Goal: Task Accomplishment & Management: Complete application form

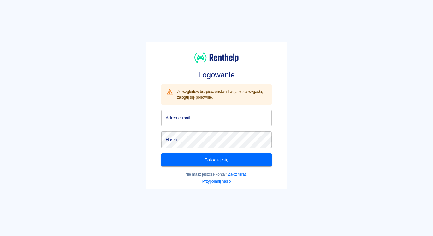
click at [195, 119] on input "Adres e-mail" at bounding box center [216, 118] width 111 height 17
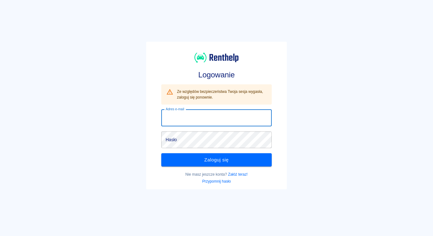
click at [195, 119] on input "Adres e-mail" at bounding box center [216, 118] width 111 height 17
click at [177, 122] on input "Adres e-mail" at bounding box center [216, 118] width 111 height 17
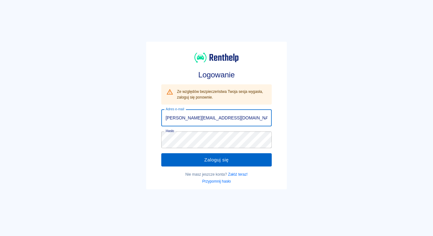
type input "krzysztof.przybyla01@wp.pl"
click at [184, 157] on button "Zaloguj się" at bounding box center [216, 159] width 111 height 13
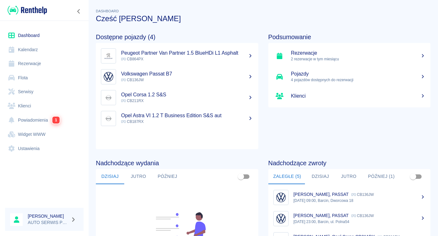
click at [314, 56] on h5 "Rezerwacje" at bounding box center [358, 53] width 135 height 6
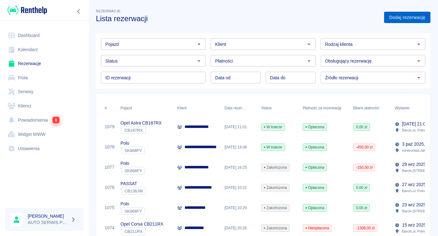
click at [404, 16] on link "Dodaj rezerwację" at bounding box center [407, 18] width 46 height 12
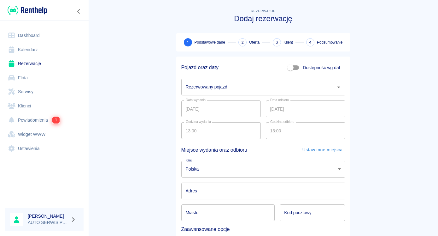
click at [209, 90] on input "Rezerwowany pojazd" at bounding box center [258, 86] width 149 height 11
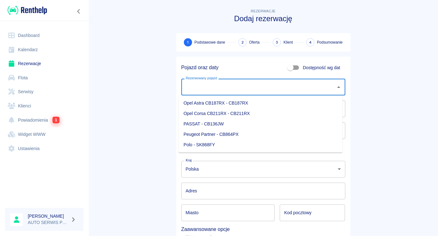
click at [205, 113] on li "Opel Corsa CB211RX - CB211RX" at bounding box center [261, 113] width 164 height 10
type input "Opel Corsa CB211RX - CB211RX"
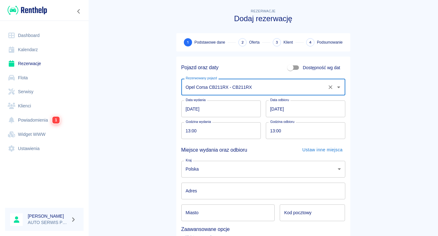
click at [270, 109] on input "11.10.2025" at bounding box center [306, 108] width 80 height 17
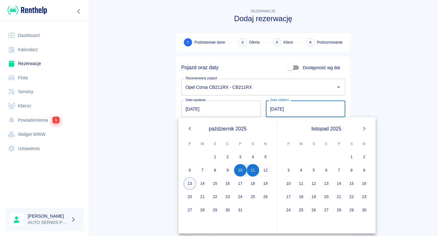
click at [189, 182] on button "13" at bounding box center [190, 183] width 13 height 13
type input "13.10.2025"
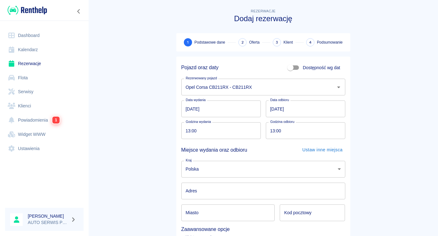
click at [202, 171] on body "Używamy plików Cookies, by zapewnić Ci najlepsze możliwe doświadczenie. Aby dow…" at bounding box center [219, 118] width 438 height 236
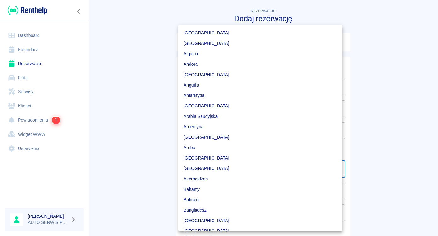
scroll to position [1623, 0]
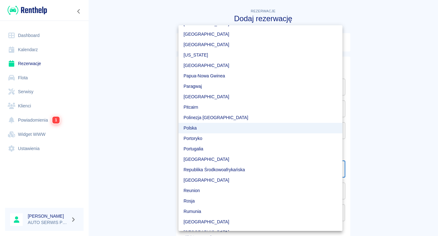
click at [202, 171] on li "Republika Środkowoafrykańska" at bounding box center [261, 169] width 164 height 10
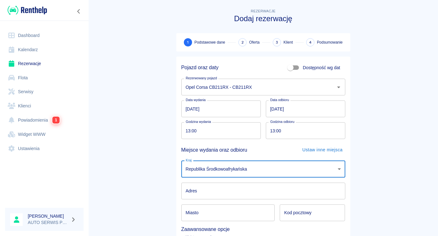
click at [210, 169] on body "Używamy plików Cookies, by zapewnić Ci najlepsze możliwe doświadczenie. Aby dow…" at bounding box center [219, 118] width 438 height 236
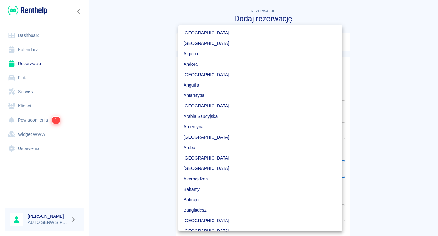
scroll to position [1665, 0]
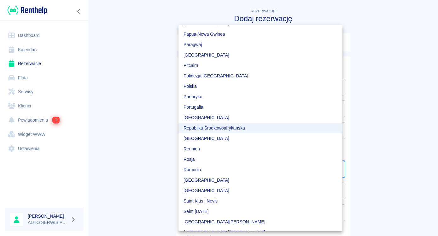
click at [201, 87] on li "Polska" at bounding box center [261, 86] width 164 height 10
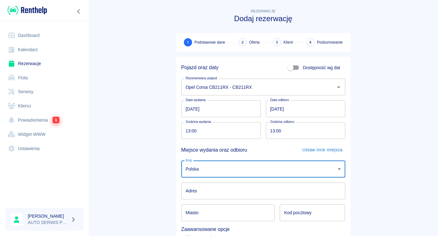
type input "pl"
click at [212, 191] on input "Adres" at bounding box center [263, 190] width 164 height 17
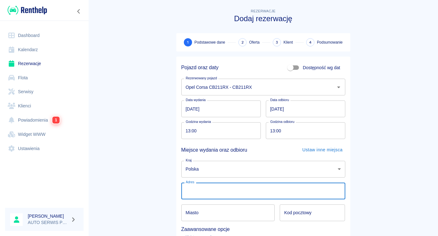
click at [212, 191] on input "Adres" at bounding box center [263, 190] width 164 height 17
type input "[STREET_ADDRESS]"
type input "Barcin"
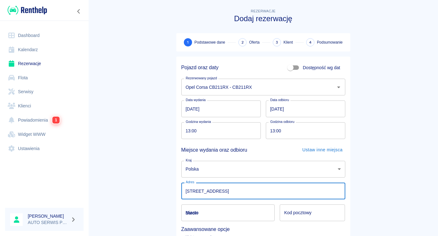
type input "88-190"
click at [171, 178] on div "Pojazd oraz daty Dostępność wg dat Rezerwowany pojazd Opel Corsa CB211RX - CB21…" at bounding box center [260, 165] width 179 height 229
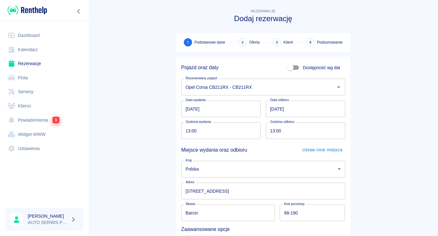
scroll to position [63, 0]
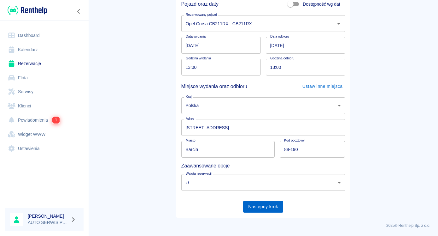
click at [256, 207] on button "Następny krok" at bounding box center [263, 207] width 40 height 12
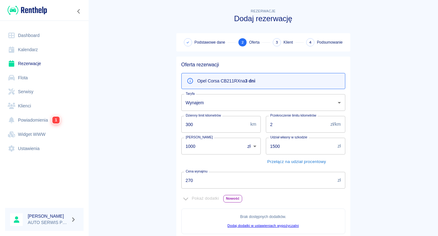
scroll to position [32, 0]
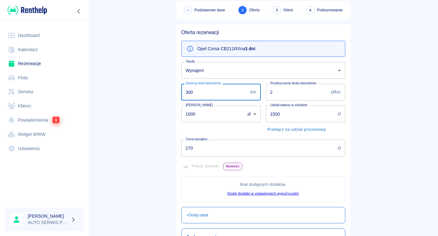
drag, startPoint x: 193, startPoint y: 92, endPoint x: 182, endPoint y: 94, distance: 11.8
click at [182, 94] on input "300" at bounding box center [214, 92] width 67 height 17
click at [145, 125] on main "Rezerwacje Dodaj rezerwację Podstawowe dane 2 Oferta 3 Klient 4 Podsumowanie Of…" at bounding box center [263, 144] width 350 height 339
click at [166, 99] on main "Rezerwacje Dodaj rezerwację Podstawowe dane 2 Oferta 3 Klient 4 Podsumowanie Of…" at bounding box center [263, 144] width 350 height 339
click at [204, 92] on input "300" at bounding box center [214, 92] width 67 height 17
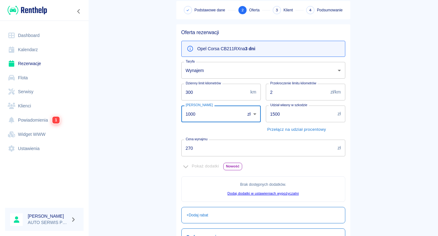
drag, startPoint x: 210, startPoint y: 111, endPoint x: 157, endPoint y: 111, distance: 52.4
click at [181, 112] on input "1000" at bounding box center [210, 113] width 59 height 17
type input "0"
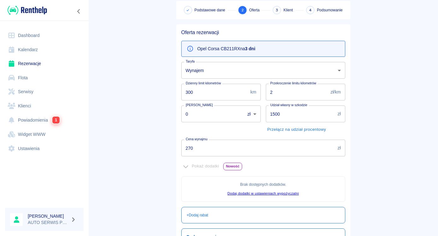
click at [150, 134] on main "Rezerwacje Dodaj rezerwację Podstawowe dane 2 Oferta 3 Klient 4 Podsumowanie Of…" at bounding box center [263, 144] width 350 height 339
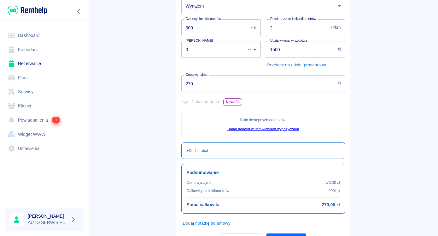
scroll to position [129, 0]
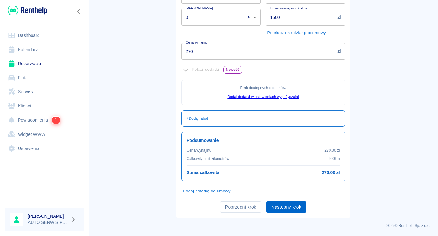
click at [282, 208] on button "Następny krok" at bounding box center [287, 207] width 40 height 12
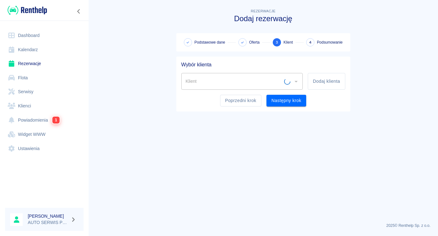
scroll to position [0, 0]
click at [315, 81] on button "Dodaj klienta" at bounding box center [326, 81] width 37 height 17
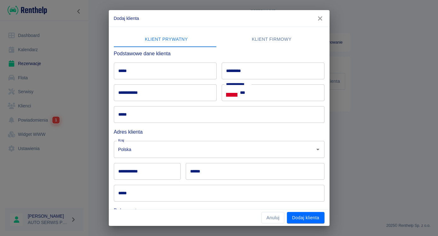
click at [153, 74] on input "*****" at bounding box center [165, 70] width 103 height 17
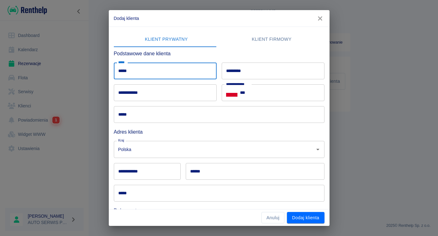
type input "*****"
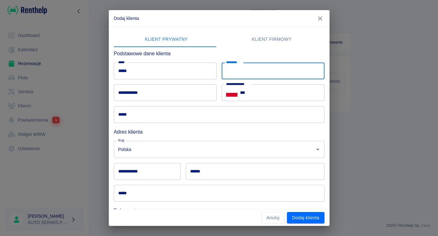
click at [237, 72] on input "*********" at bounding box center [273, 70] width 103 height 17
type input "*"
type input "*******"
click at [159, 98] on input "**********" at bounding box center [165, 92] width 103 height 17
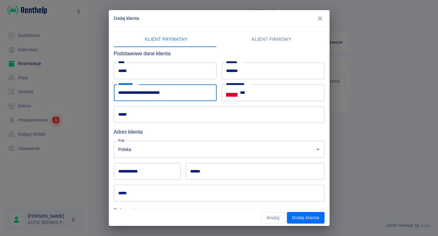
type input "**********"
click at [259, 92] on input "***" at bounding box center [282, 92] width 85 height 17
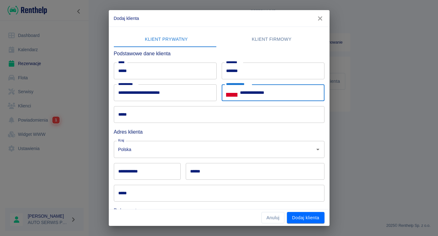
type input "**********"
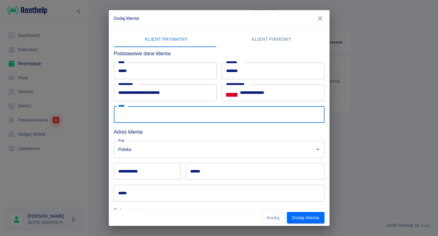
click at [165, 112] on input "*****" at bounding box center [219, 114] width 211 height 17
type input "**********"
click at [137, 168] on input "**********" at bounding box center [147, 171] width 67 height 17
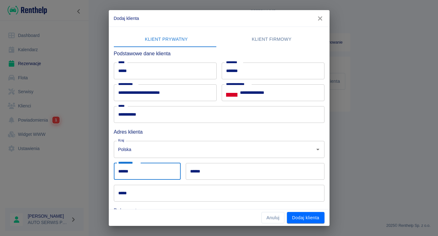
type input "******"
click at [254, 175] on input "******" at bounding box center [255, 171] width 139 height 17
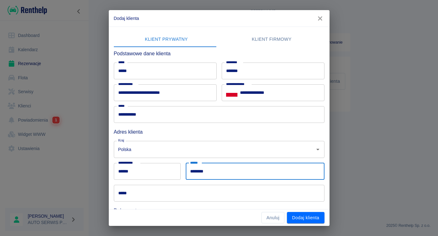
type input "********"
click at [188, 184] on div "***** *****" at bounding box center [217, 191] width 216 height 22
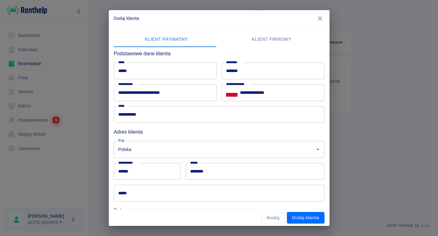
click at [194, 199] on input "*****" at bounding box center [219, 193] width 211 height 17
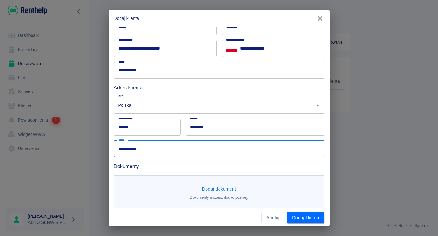
scroll to position [48, 0]
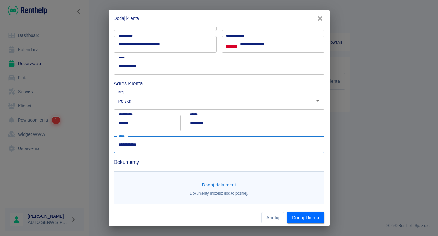
type input "**********"
click at [202, 180] on button "Dodaj dokument" at bounding box center [219, 185] width 39 height 12
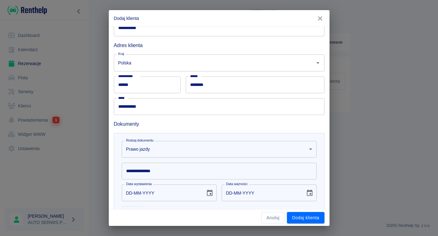
scroll to position [113, 0]
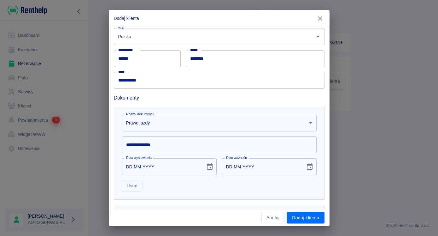
click at [165, 118] on body "**********" at bounding box center [219, 118] width 438 height 236
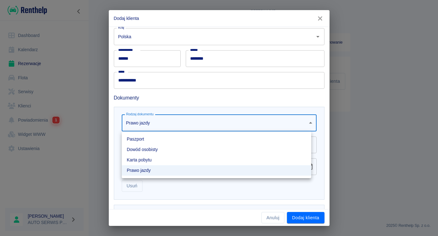
click at [151, 150] on li "Dowód osobisty" at bounding box center [217, 149] width 190 height 10
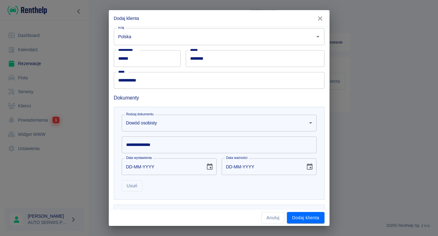
click at [150, 145] on input "**********" at bounding box center [219, 144] width 195 height 17
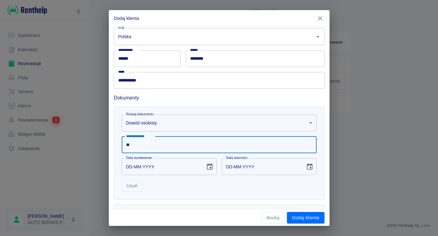
type input "*"
type input "*********"
click at [144, 165] on input "DD-MM-YYYY" at bounding box center [161, 166] width 79 height 17
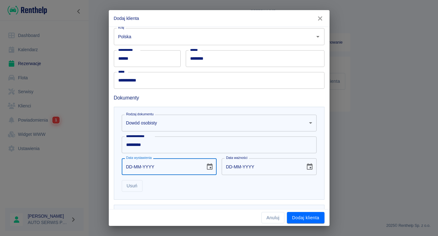
click at [139, 163] on input "DD-MM-YYYY" at bounding box center [161, 166] width 79 height 17
click at [128, 166] on input "DD-MM-YYYY" at bounding box center [161, 166] width 79 height 17
type input "08-08-0002"
type input "08-08-0012"
type input "08-08-0020"
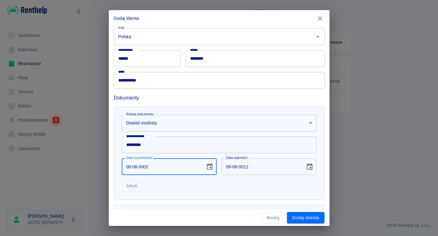
type input "08-08-0030"
type input "08-08-0202"
type input "08-08-0212"
type input "08-08-2024"
type input "08-08-2034"
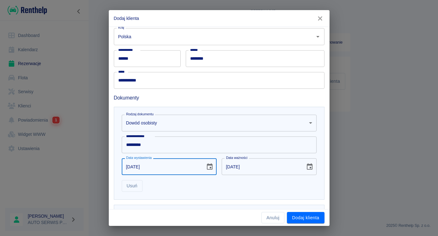
scroll to position [140, 0]
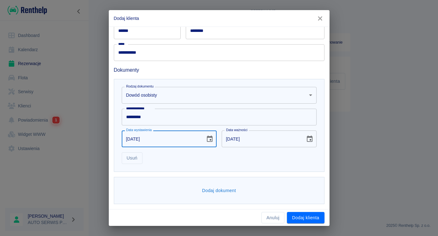
type input "08-08-2024"
click at [224, 190] on button "Dodaj dokument" at bounding box center [219, 191] width 39 height 12
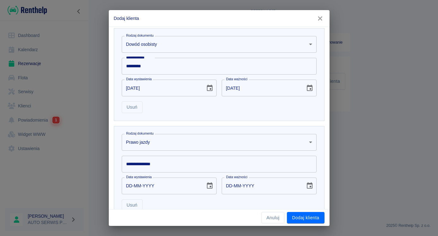
scroll to position [205, 0]
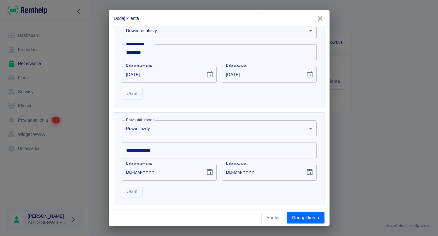
click at [153, 148] on input "**********" at bounding box center [219, 150] width 195 height 17
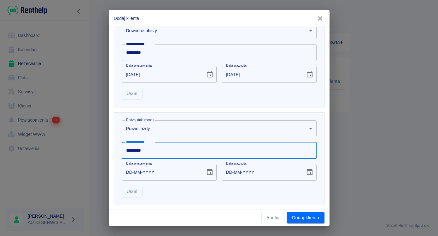
type input "*********"
click at [125, 177] on input "DD-MM-YYYY" at bounding box center [161, 172] width 79 height 17
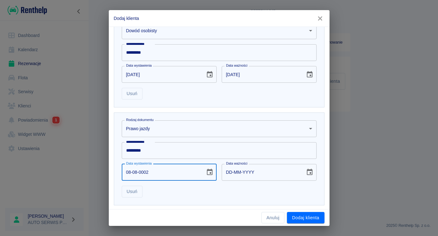
type input "08-08-0020"
type input "08-08-0030"
type input "08-08-0202"
type input "08-08-0212"
type input "08-08-2024"
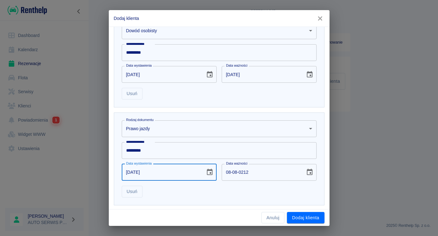
type input "08-08-2034"
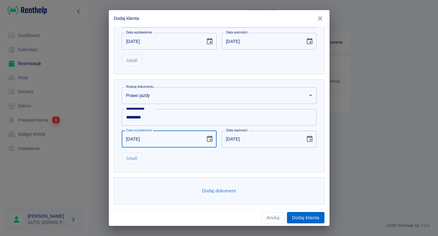
scroll to position [238, 0]
type input "08-08-2024"
click at [303, 213] on button "Dodaj klienta" at bounding box center [305, 218] width 37 height 12
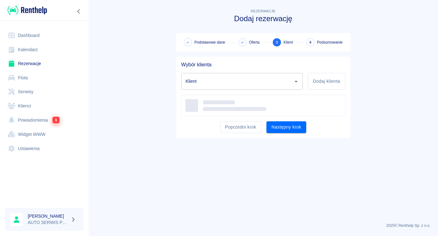
type input "Dawid Posadzy (+48725765053)"
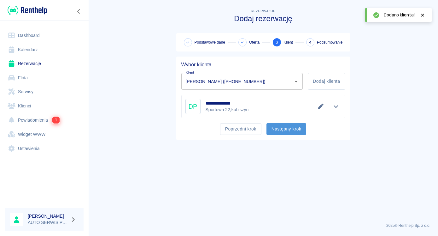
click at [285, 130] on button "Następny krok" at bounding box center [287, 129] width 40 height 12
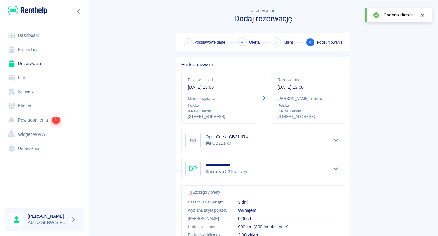
scroll to position [105, 0]
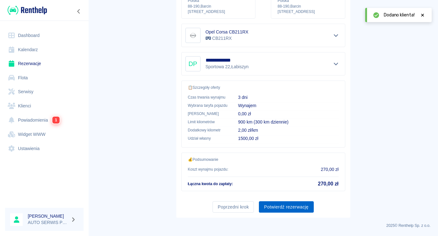
click at [285, 205] on button "Potwierdź rezerwację" at bounding box center [286, 207] width 55 height 12
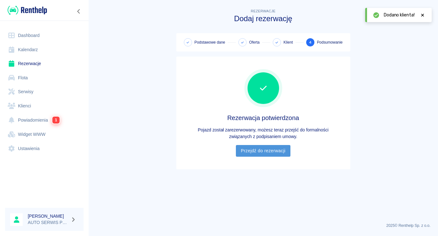
click at [264, 149] on link "Przejdź do rezerwacji" at bounding box center [263, 151] width 55 height 12
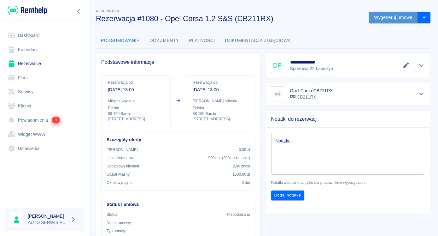
click at [390, 14] on button "Wygeneruj umowę" at bounding box center [393, 18] width 49 height 12
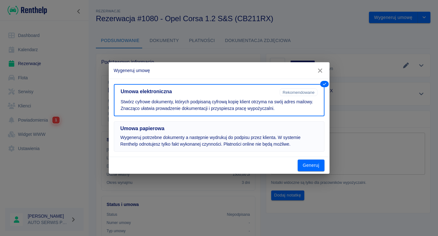
click at [171, 136] on p "Wygeneruj potrzebne dokumenty a następnie wydrukuj do podpisu przez klienta. W …" at bounding box center [220, 140] width 198 height 13
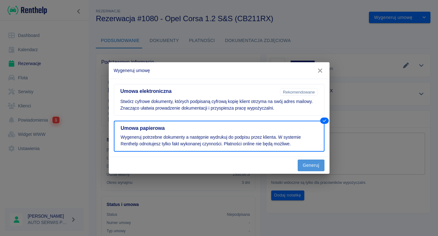
click at [314, 162] on button "Generuj" at bounding box center [311, 165] width 27 height 12
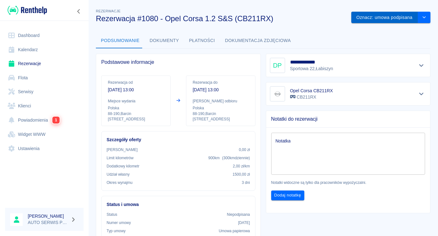
click at [389, 15] on button "Oznacz: umowa podpisana" at bounding box center [385, 18] width 67 height 12
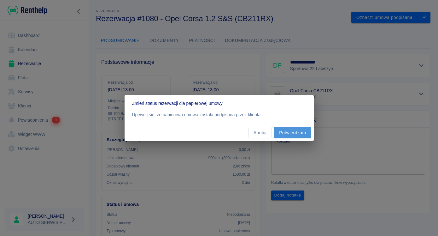
click at [294, 129] on button "Potwierdzam" at bounding box center [292, 133] width 37 height 12
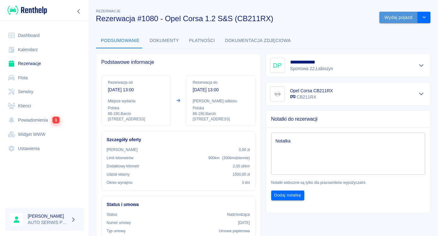
click at [399, 19] on button "Wydaj pojazd" at bounding box center [399, 18] width 39 height 12
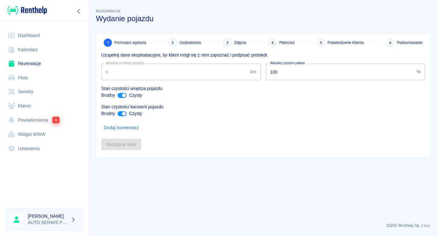
type input "12033"
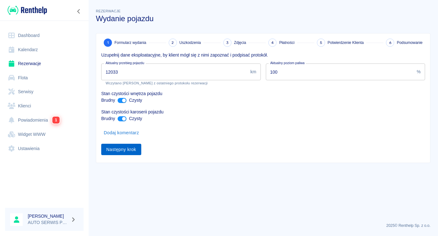
click at [125, 152] on button "Następny krok" at bounding box center [121, 150] width 40 height 12
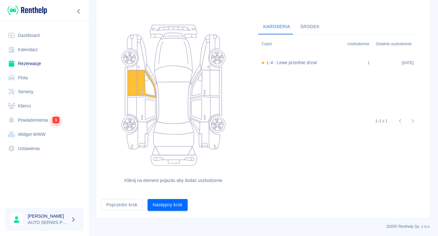
scroll to position [49, 0]
click at [179, 204] on button "Następny krok" at bounding box center [168, 204] width 40 height 12
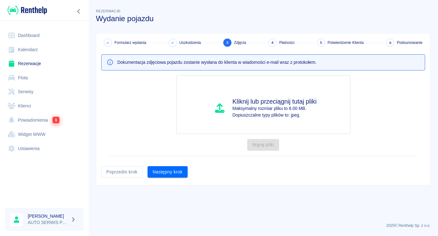
scroll to position [0, 0]
click at [176, 175] on button "Następny krok" at bounding box center [168, 172] width 40 height 12
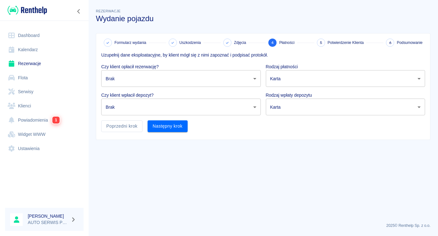
click at [187, 83] on body "Używamy plików Cookies, by zapewnić Ci najlepsze możliwe doświadczenie. Aby dow…" at bounding box center [219, 118] width 438 height 236
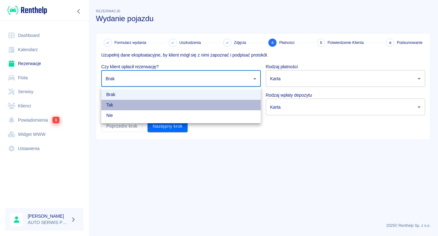
click at [152, 104] on li "Tak" at bounding box center [181, 105] width 160 height 10
type input "true"
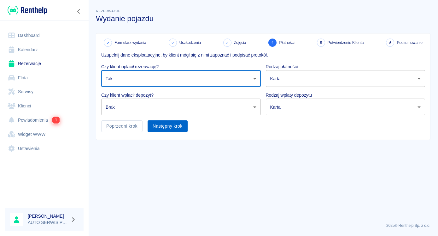
click at [175, 127] on button "Następny krok" at bounding box center [168, 126] width 40 height 12
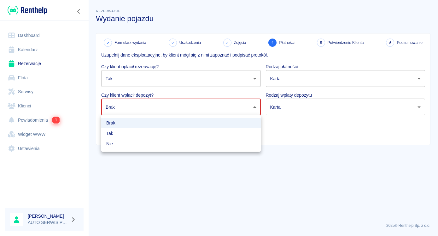
click at [177, 113] on body "Używamy plików Cookies, by zapewnić Ci najlepsze możliwe doświadczenie. Aby dow…" at bounding box center [219, 118] width 438 height 236
click at [139, 143] on li "Nie" at bounding box center [181, 144] width 160 height 10
type input "false"
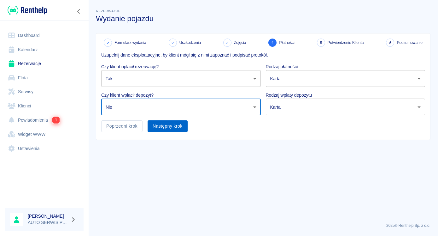
click at [180, 127] on button "Następny krok" at bounding box center [168, 126] width 40 height 12
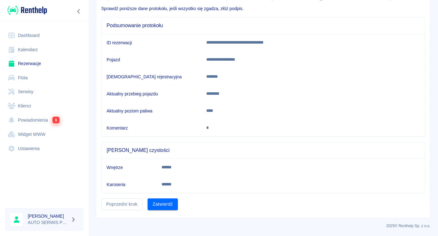
scroll to position [47, 0]
click at [159, 202] on button "Zatwierdź" at bounding box center [163, 204] width 30 height 12
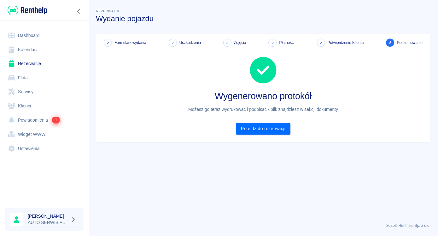
scroll to position [0, 0]
click at [271, 128] on link "Przejdź do rezerwacji" at bounding box center [263, 129] width 55 height 12
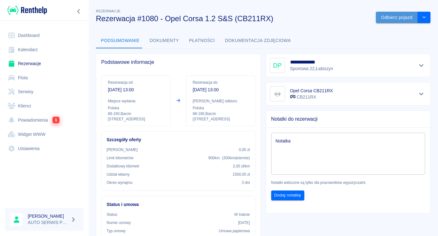
click at [391, 19] on button "Odbierz pojazd" at bounding box center [397, 18] width 42 height 12
click at [423, 15] on icon at bounding box center [423, 15] width 3 height 3
click at [157, 40] on button "Dokumenty" at bounding box center [164, 40] width 39 height 15
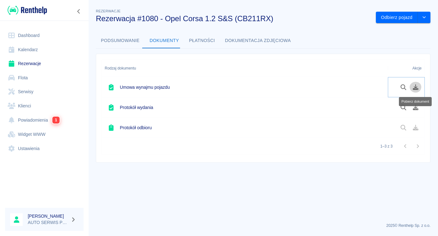
click at [415, 88] on icon "Pobierz dokument" at bounding box center [415, 87] width 7 height 6
click at [416, 106] on icon "Pobierz dokument" at bounding box center [415, 107] width 7 height 6
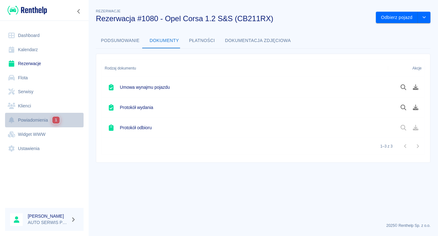
click at [40, 122] on link "Powiadomienia 1" at bounding box center [44, 120] width 79 height 15
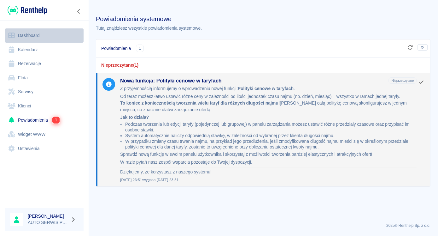
click at [29, 34] on link "Dashboard" at bounding box center [44, 35] width 79 height 14
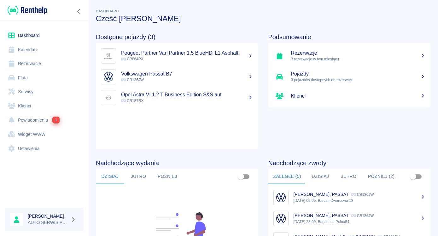
click at [310, 54] on h5 "Rezerwacje" at bounding box center [358, 53] width 135 height 6
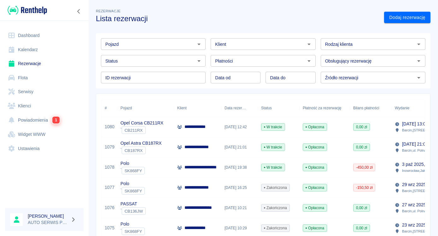
click at [152, 129] on div "` CB211RX" at bounding box center [142, 130] width 43 height 8
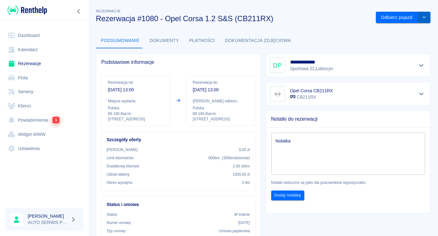
click at [422, 18] on icon "drop-down" at bounding box center [424, 17] width 5 height 4
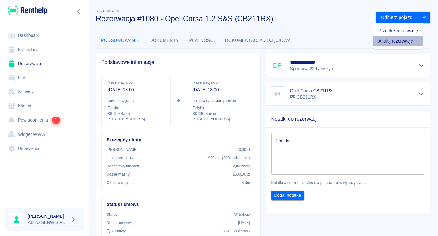
click at [394, 43] on li "Anuluj rezerwację" at bounding box center [399, 41] width 50 height 10
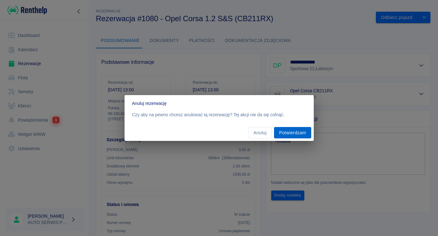
click at [294, 132] on button "Potwierdzam" at bounding box center [292, 133] width 37 height 12
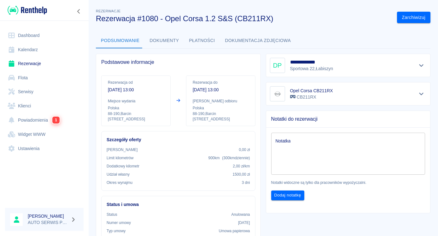
click at [28, 35] on link "Dashboard" at bounding box center [44, 35] width 79 height 14
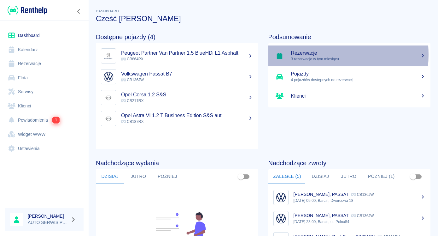
click at [302, 55] on h5 "Rezerwacje" at bounding box center [358, 53] width 135 height 6
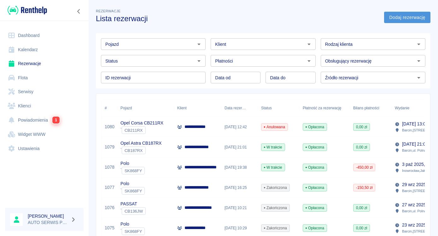
click at [412, 15] on link "Dodaj rezerwację" at bounding box center [407, 18] width 46 height 12
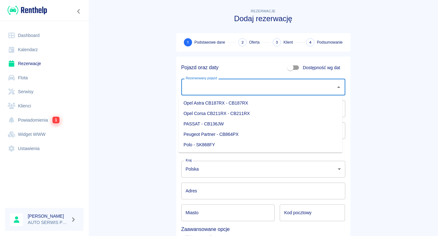
click at [217, 87] on input "Rezerwowany pojazd" at bounding box center [258, 86] width 149 height 11
click at [210, 123] on li "PASSAT - CB136JW" at bounding box center [261, 124] width 164 height 10
type input "PASSAT - CB136JW"
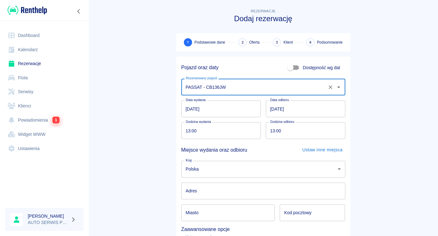
click at [272, 109] on input "11.10.2025" at bounding box center [306, 108] width 80 height 17
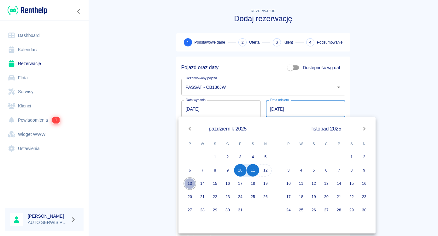
click at [187, 185] on button "13" at bounding box center [190, 183] width 13 height 13
type input "13.10.2025"
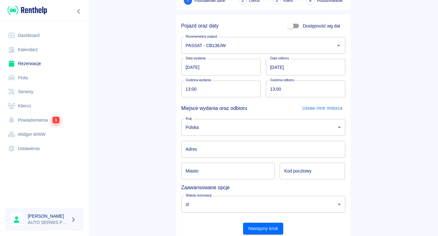
scroll to position [63, 0]
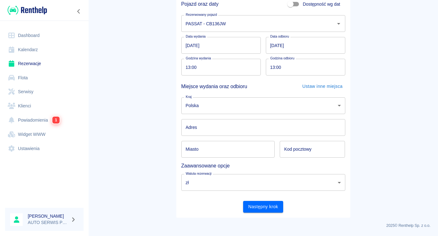
click at [204, 110] on body "Używamy plików Cookies, by zapewnić Ci najlepsze możliwe doświadczenie. Aby dow…" at bounding box center [219, 118] width 438 height 236
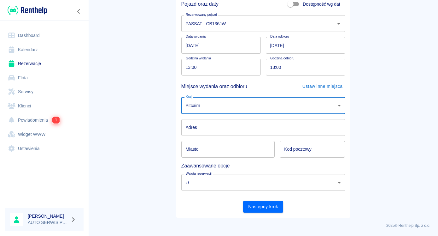
scroll to position [1623, 0]
click at [204, 110] on body "Używamy plików Cookies, by zapewnić Ci najlepsze możliwe doświadczenie. Aby dow…" at bounding box center [219, 118] width 438 height 236
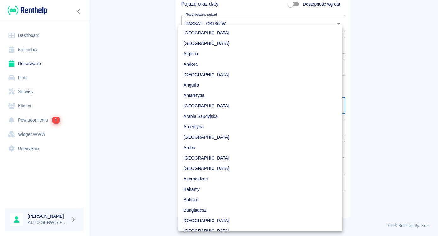
scroll to position [1602, 0]
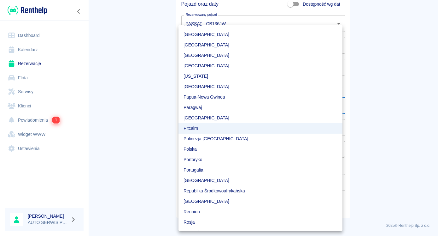
click at [201, 147] on li "Polska" at bounding box center [261, 149] width 164 height 10
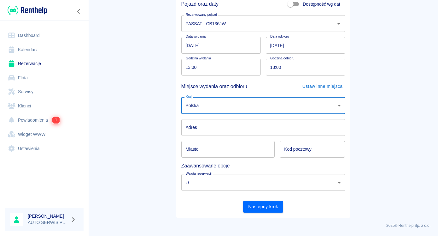
type input "pl"
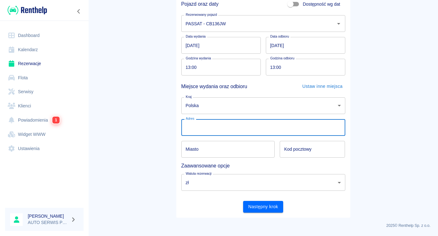
click at [203, 129] on input "Adres" at bounding box center [263, 127] width 164 height 17
type input "[STREET_ADDRESS]"
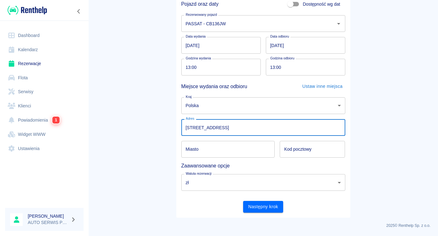
type input "Barcin"
type input "88-190"
click at [265, 204] on button "Następny krok" at bounding box center [263, 207] width 40 height 12
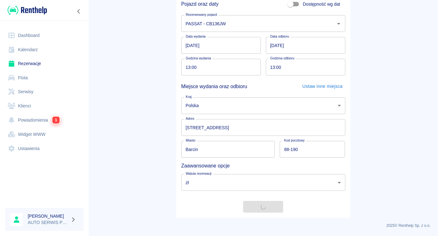
scroll to position [0, 0]
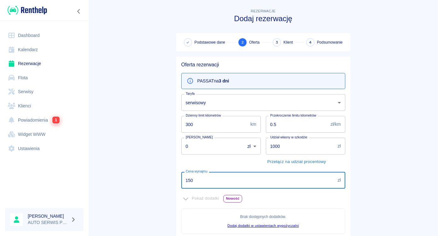
drag, startPoint x: 196, startPoint y: 185, endPoint x: 170, endPoint y: 182, distance: 26.3
click at [181, 182] on input "150" at bounding box center [258, 180] width 154 height 17
type input "270"
click at [144, 151] on main "Rezerwacje Dodaj rezerwację Podstawowe dane 2 Oferta 3 Klient 4 Podsumowanie Of…" at bounding box center [263, 177] width 350 height 339
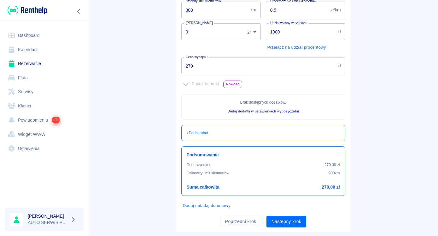
scroll to position [129, 0]
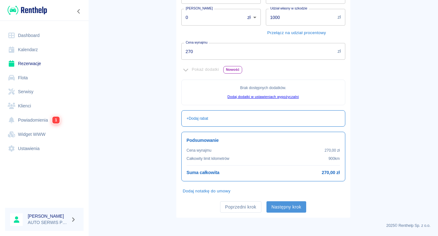
click at [281, 206] on button "Następny krok" at bounding box center [287, 207] width 40 height 12
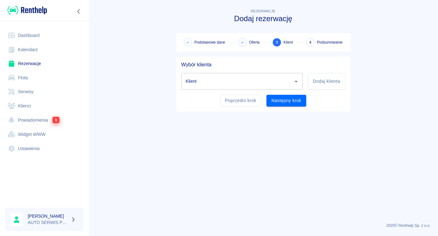
click at [263, 81] on input "Klient" at bounding box center [237, 81] width 107 height 11
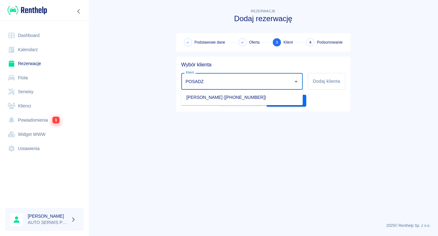
click at [225, 98] on li "Dawid Posadzy (+48725765053)" at bounding box center [242, 97] width 122 height 10
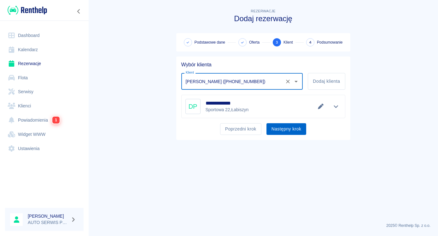
type input "Dawid Posadzy (+48725765053)"
click at [284, 132] on button "Następny krok" at bounding box center [287, 129] width 40 height 12
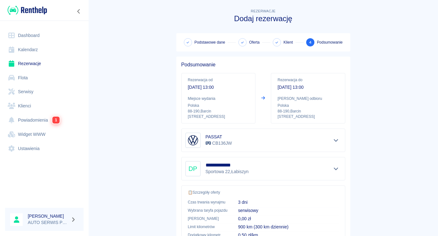
scroll to position [105, 0]
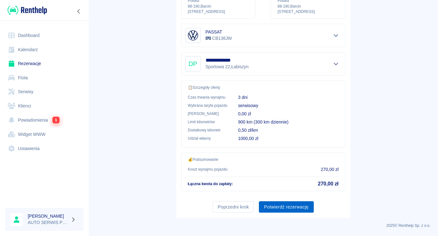
click at [276, 205] on button "Potwierdź rezerwację" at bounding box center [286, 207] width 55 height 12
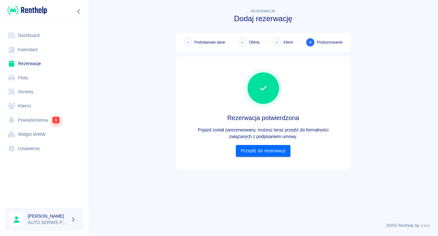
scroll to position [0, 0]
click at [265, 151] on link "Przejdź do rezerwacji" at bounding box center [263, 151] width 55 height 12
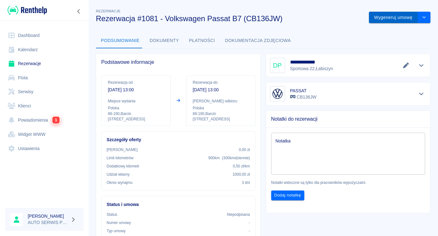
click at [382, 18] on button "Wygeneruj umowę" at bounding box center [393, 18] width 49 height 12
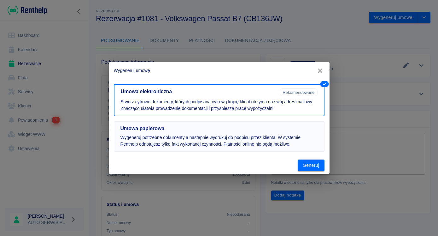
click at [154, 134] on button "Umowa papierowa Wygeneruj potrzebne dokumenty a następnie wydrukuj do podpisu p…" at bounding box center [219, 136] width 211 height 30
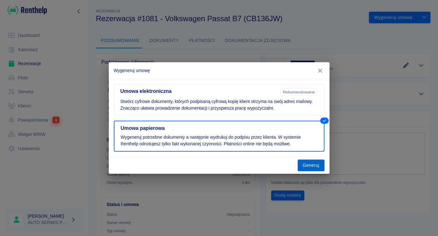
click at [308, 165] on button "Generuj" at bounding box center [311, 165] width 27 height 12
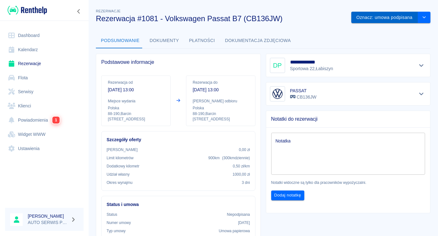
click at [379, 17] on button "Oznacz: umowa podpisana" at bounding box center [385, 18] width 67 height 12
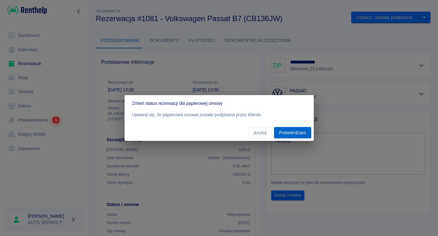
click at [289, 131] on button "Potwierdzam" at bounding box center [292, 133] width 37 height 12
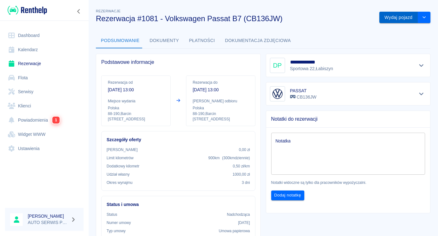
click at [384, 15] on button "Wydaj pojazd" at bounding box center [399, 18] width 39 height 12
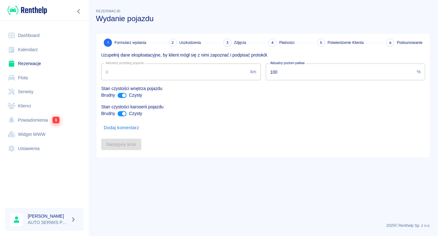
type input "389171"
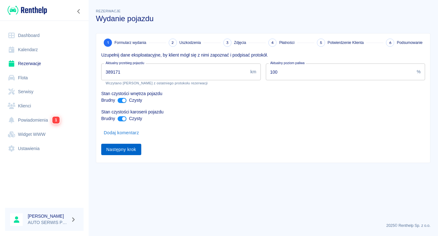
click at [127, 148] on button "Następny krok" at bounding box center [121, 150] width 40 height 12
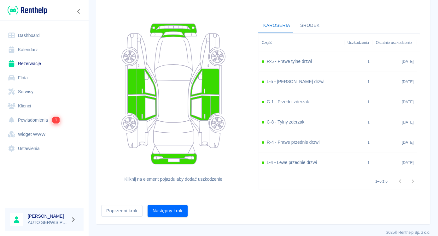
scroll to position [56, 0]
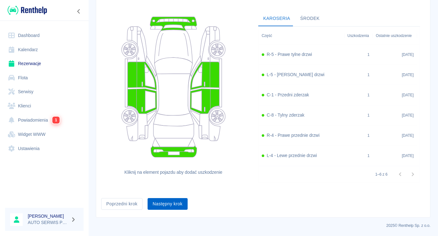
click at [175, 203] on button "Następny krok" at bounding box center [168, 204] width 40 height 12
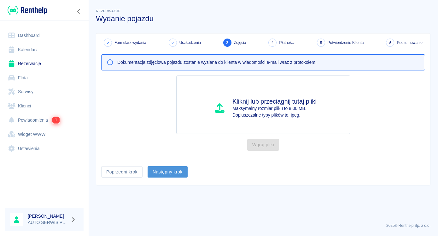
click at [175, 169] on button "Następny krok" at bounding box center [168, 172] width 40 height 12
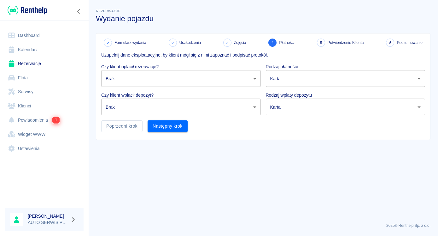
click at [182, 75] on body "Używamy plików Cookies, by zapewnić Ci najlepsze możliwe doświadczenie. Aby dow…" at bounding box center [219, 118] width 438 height 236
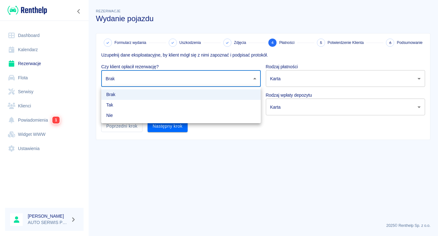
click at [137, 103] on li "Tak" at bounding box center [181, 105] width 160 height 10
type input "true"
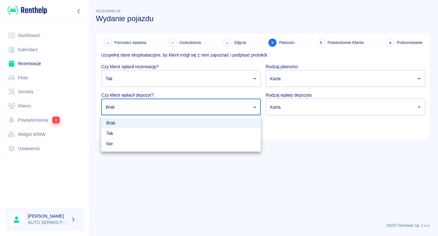
click at [135, 110] on body "Używamy plików Cookies, by zapewnić Ci najlepsze możliwe doświadczenie. Aby dow…" at bounding box center [219, 118] width 438 height 236
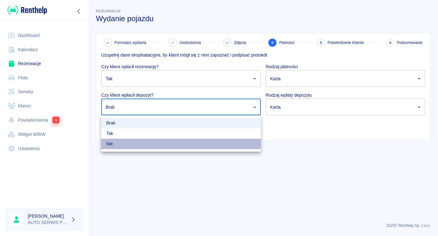
click at [123, 146] on li "Nie" at bounding box center [181, 144] width 160 height 10
type input "false"
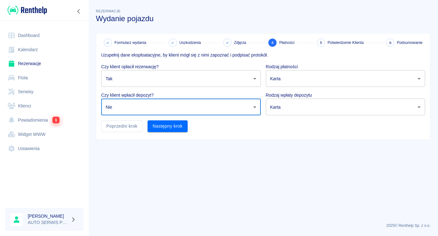
click at [169, 120] on div "Następny krok" at bounding box center [165, 123] width 45 height 17
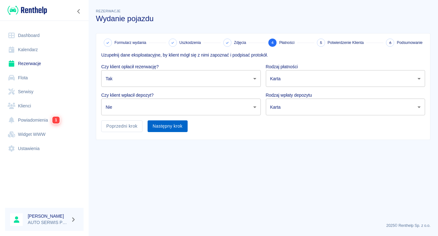
click at [169, 123] on button "Następny krok" at bounding box center [168, 126] width 40 height 12
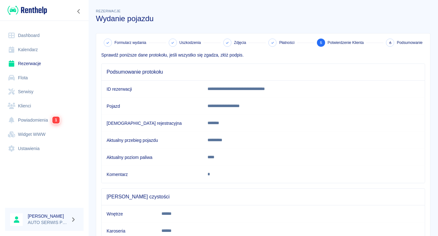
scroll to position [47, 0]
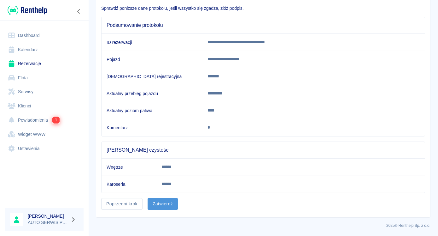
click at [168, 200] on button "Zatwierdź" at bounding box center [163, 204] width 30 height 12
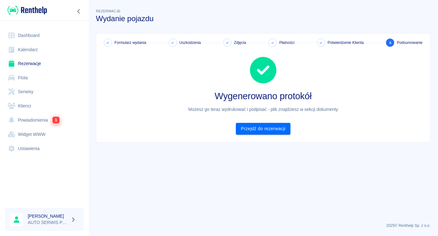
scroll to position [0, 0]
click at [268, 128] on link "Przejdź do rezerwacji" at bounding box center [263, 129] width 55 height 12
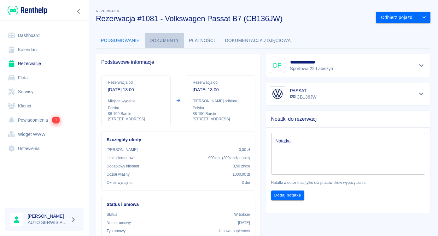
click at [165, 40] on button "Dokumenty" at bounding box center [164, 40] width 39 height 15
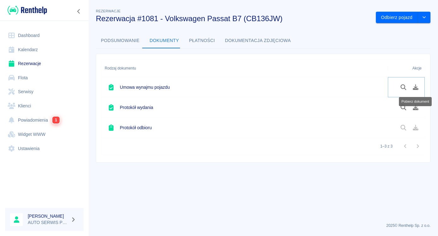
click at [417, 86] on icon "Pobierz dokument" at bounding box center [415, 87] width 7 height 6
click at [417, 108] on icon "Pobierz dokument" at bounding box center [416, 107] width 6 height 6
click at [27, 63] on link "Rezerwacje" at bounding box center [44, 63] width 79 height 14
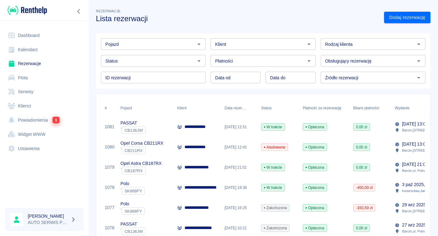
click at [198, 185] on p "**********" at bounding box center [205, 187] width 40 height 7
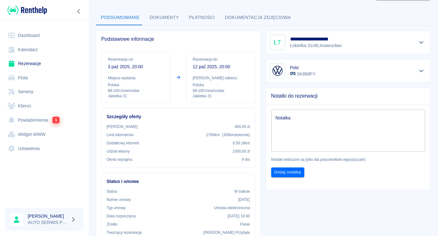
scroll to position [32, 0]
